Goal: Task Accomplishment & Management: Use online tool/utility

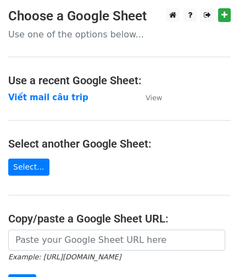
click at [48, 103] on td "Viết mail câu trip" at bounding box center [71, 97] width 127 height 13
click at [62, 97] on strong "Viết mail câu trip" at bounding box center [48, 97] width 80 height 10
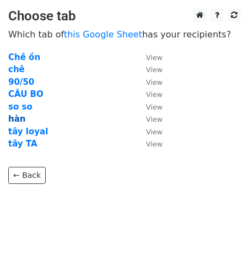
click at [17, 116] on strong "hàn" at bounding box center [16, 119] width 17 height 10
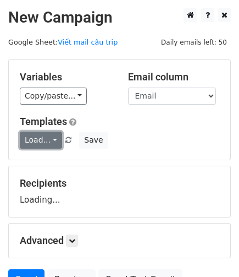
click at [48, 139] on link "Load..." at bounding box center [41, 139] width 42 height 17
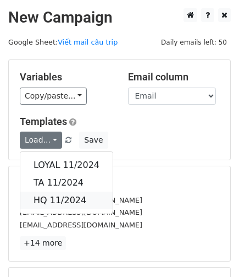
click at [65, 196] on link "HQ 11/2024" at bounding box center [66, 200] width 92 height 18
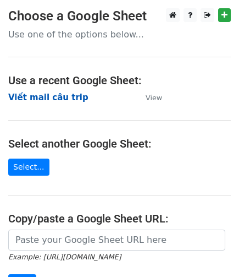
click at [58, 98] on strong "Viết mail câu trip" at bounding box center [48, 97] width 80 height 10
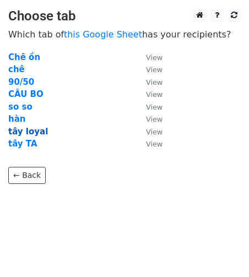
drag, startPoint x: 29, startPoint y: 127, endPoint x: 37, endPoint y: 128, distance: 8.8
click at [29, 128] on strong "tây loyal" at bounding box center [28, 132] width 40 height 10
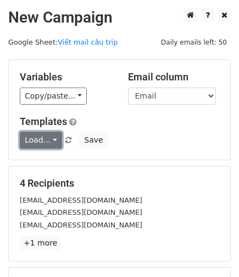
click at [46, 136] on link "Load..." at bounding box center [41, 139] width 42 height 17
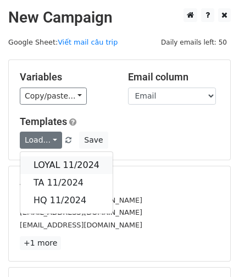
click at [62, 161] on link "LOYAL 11/2024" at bounding box center [66, 165] width 92 height 18
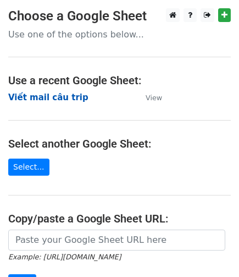
click at [65, 101] on strong "Viết mail câu trip" at bounding box center [48, 97] width 80 height 10
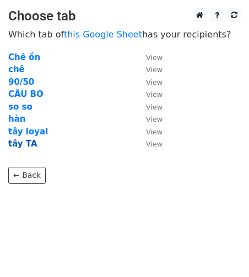
click at [23, 146] on strong "tây TA" at bounding box center [22, 144] width 29 height 10
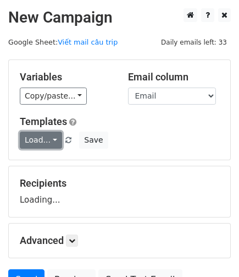
click at [34, 134] on link "Load..." at bounding box center [41, 139] width 42 height 17
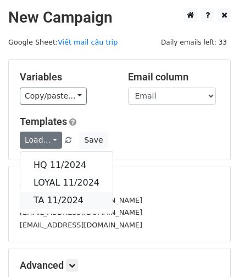
click at [66, 195] on link "TA 11/2024" at bounding box center [66, 200] width 92 height 18
